Goal: Information Seeking & Learning: Learn about a topic

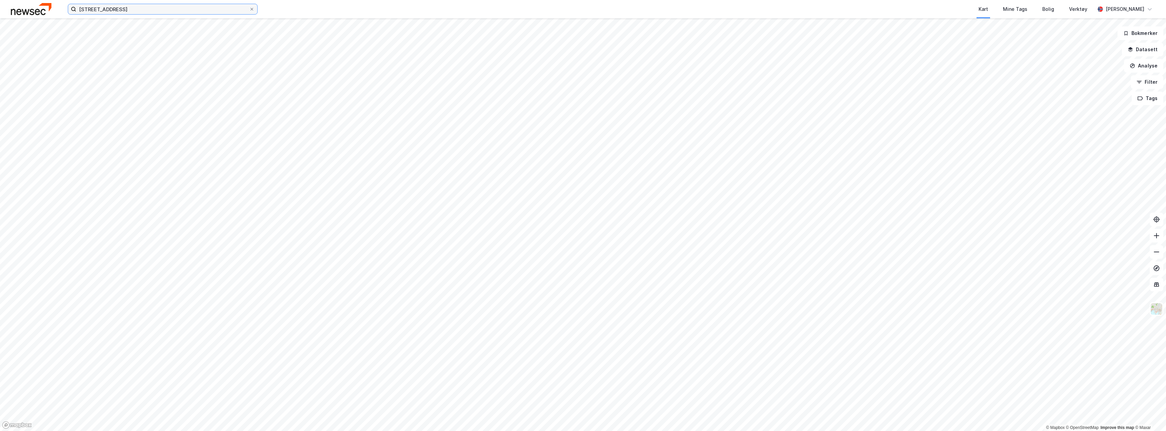
drag, startPoint x: 130, startPoint y: 11, endPoint x: 12, endPoint y: -5, distance: 119.3
click at [12, 0] on html "Gotaasalleen 3 Kart Mine Tags Bolig Verktøy [PERSON_NAME] © Mapbox © OpenStreet…" at bounding box center [583, 215] width 1166 height 431
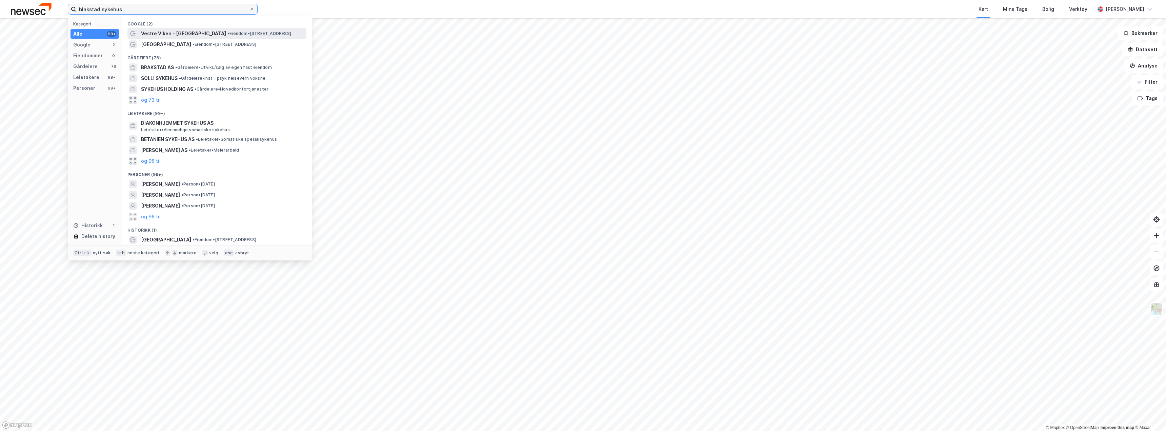
type input "blakstad sykehus"
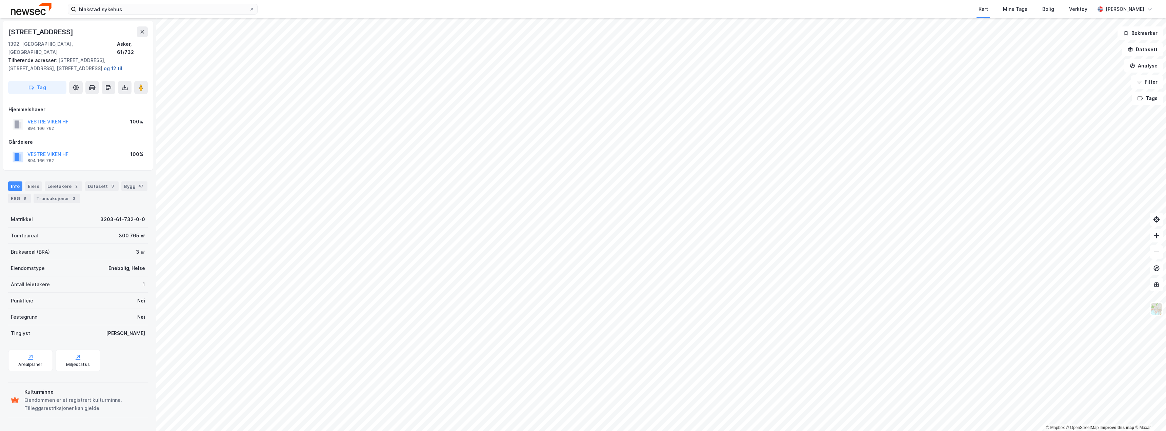
click at [0, 0] on button "og 12 til" at bounding box center [0, 0] width 0 height 0
click at [140, 31] on icon at bounding box center [142, 31] width 5 height 5
